Goal: Transaction & Acquisition: Obtain resource

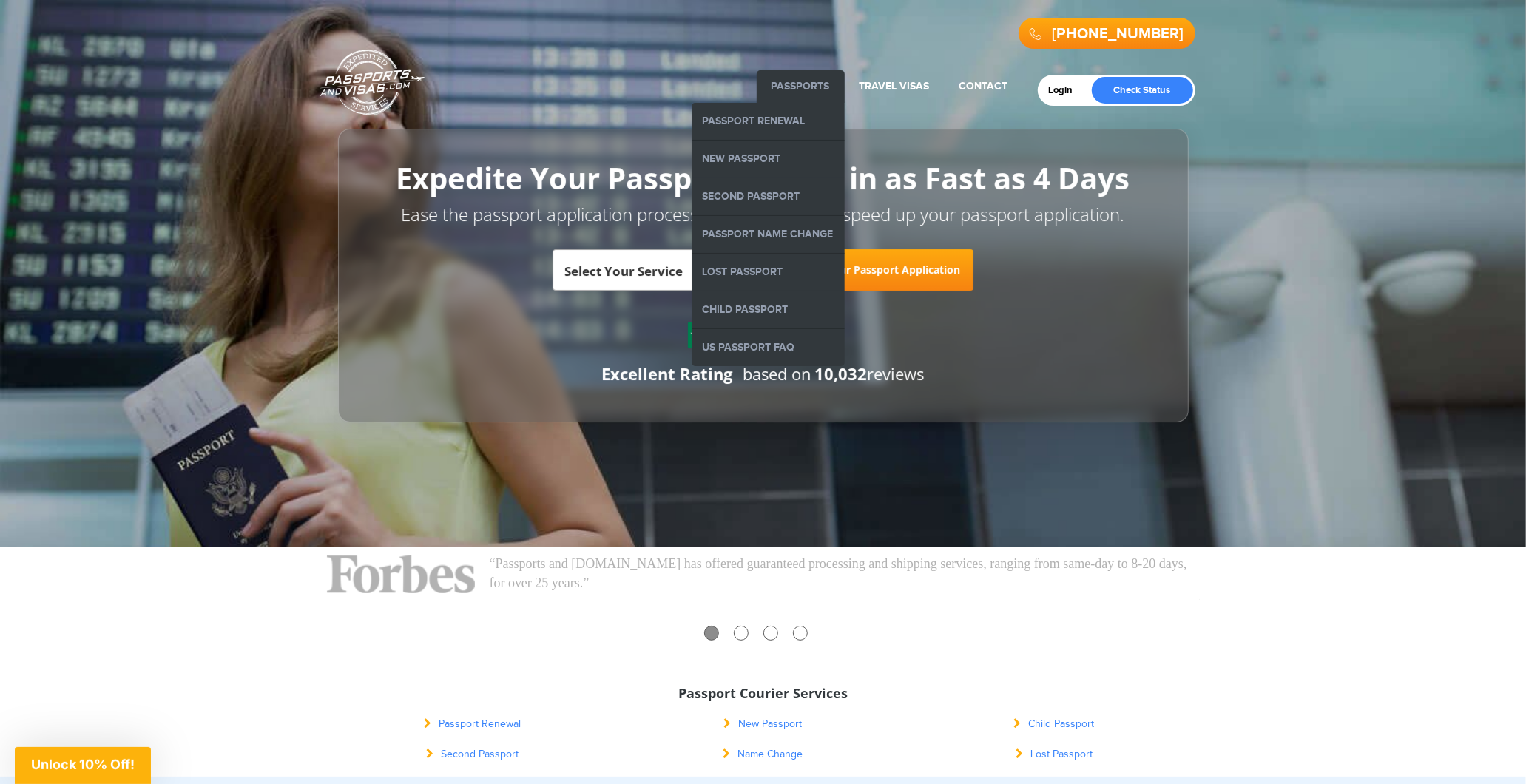
click at [790, 87] on link "Passports" at bounding box center [800, 86] width 58 height 12
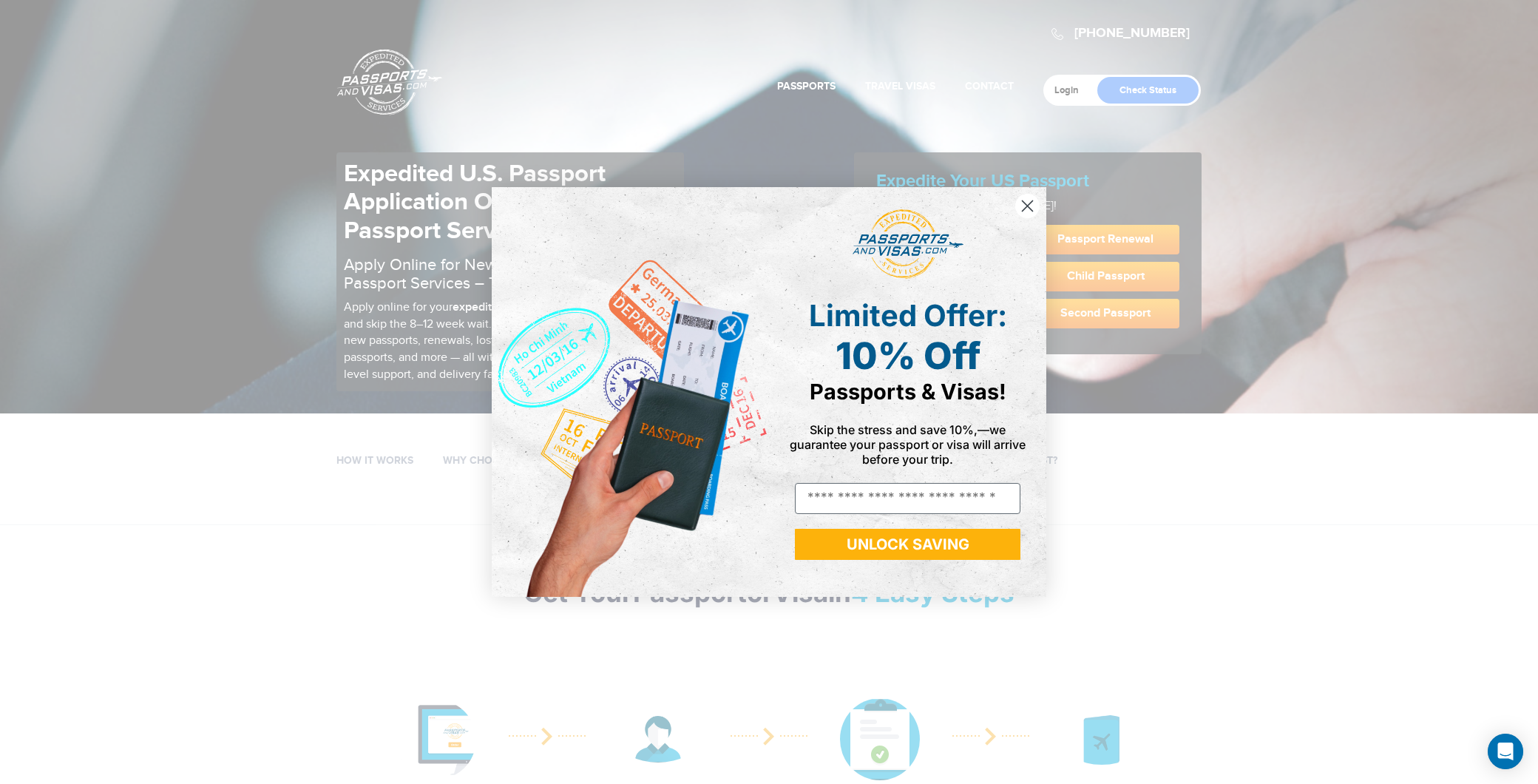
click at [1025, 206] on icon "Close dialog" at bounding box center [1028, 206] width 10 height 10
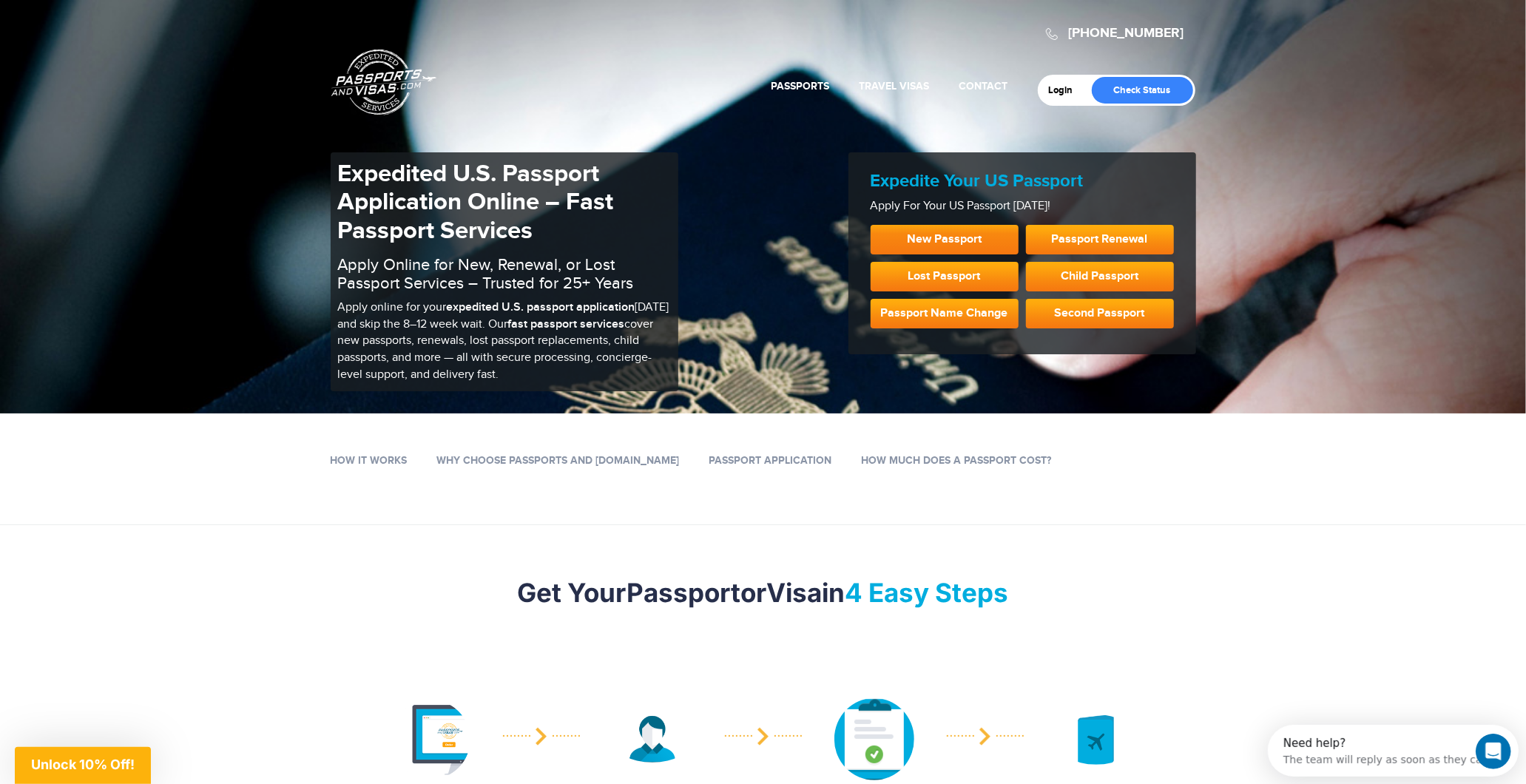
click at [957, 239] on link "New Passport" at bounding box center [945, 240] width 148 height 30
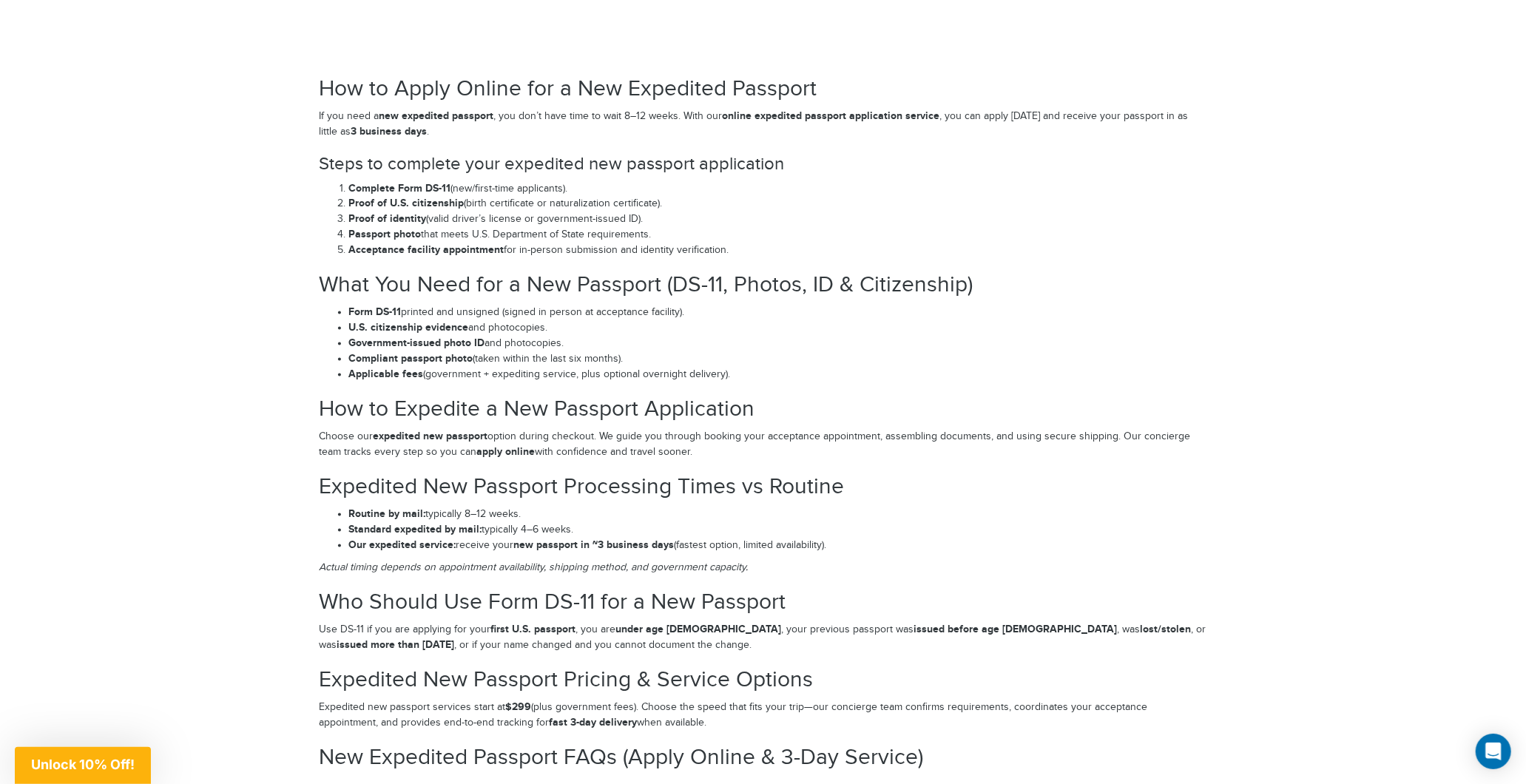
scroll to position [1889, 0]
